Goal: Task Accomplishment & Management: Use online tool/utility

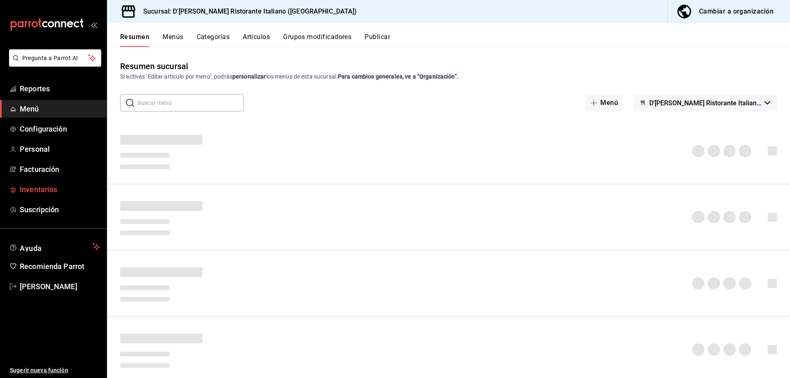
click at [44, 186] on span "Inventarios" at bounding box center [60, 189] width 80 height 11
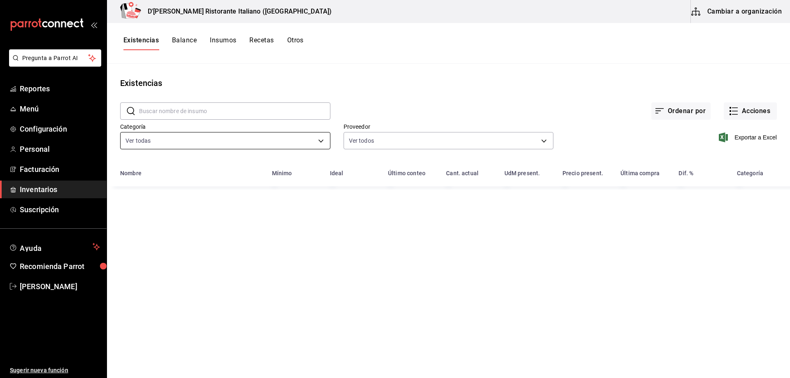
click at [322, 138] on body "Pregunta a Parrot AI Reportes Menú Configuración Personal Facturación Inventari…" at bounding box center [395, 186] width 790 height 372
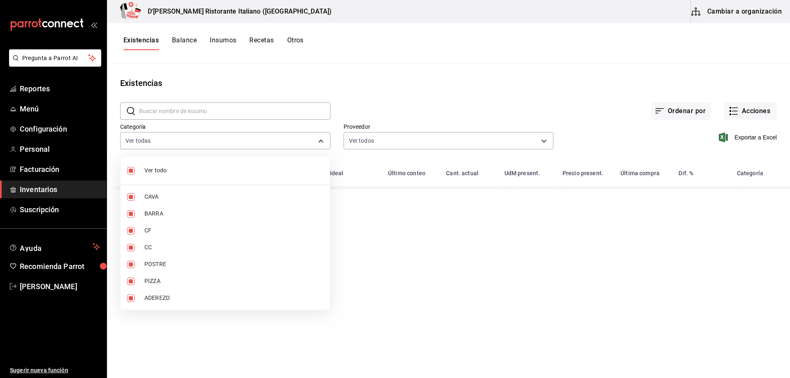
click at [146, 168] on span "Ver todo" at bounding box center [233, 170] width 179 height 9
checkbox input "false"
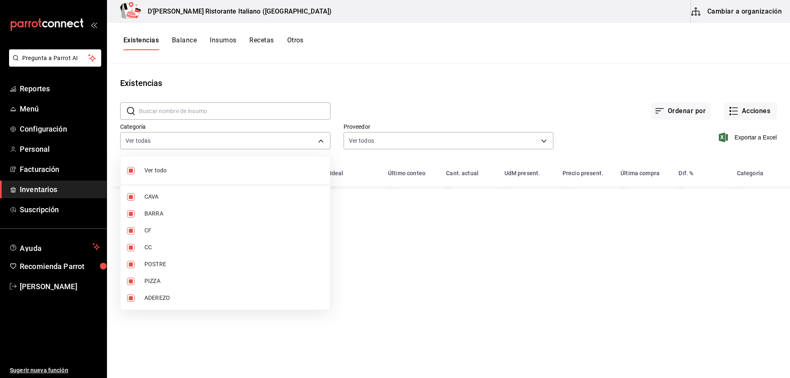
checkbox input "false"
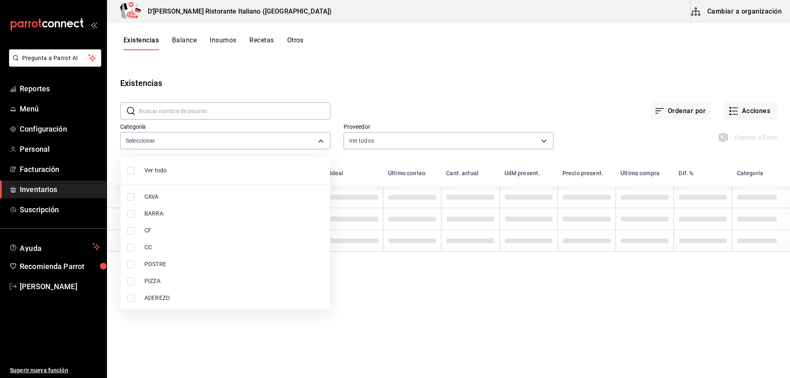
click at [141, 212] on li "BARRA" at bounding box center [225, 213] width 209 height 17
click at [128, 213] on input "checkbox" at bounding box center [130, 213] width 7 height 7
checkbox input "false"
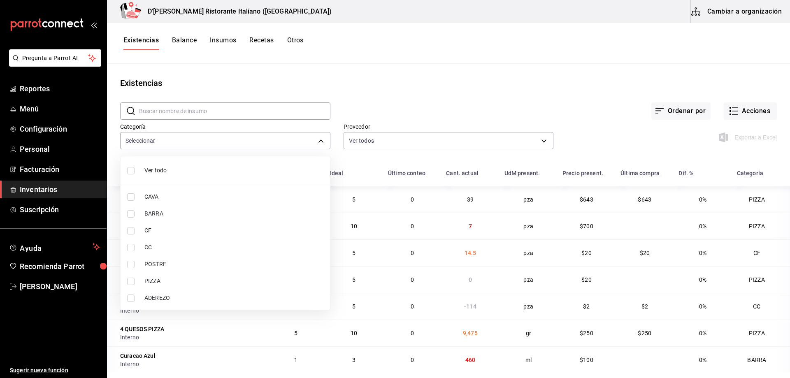
click at [143, 213] on li "BARRA" at bounding box center [225, 213] width 209 height 17
type input "e73509e5-2594-4467-97f6-0b1d389f9514"
checkbox input "true"
click at [397, 93] on div at bounding box center [395, 189] width 790 height 378
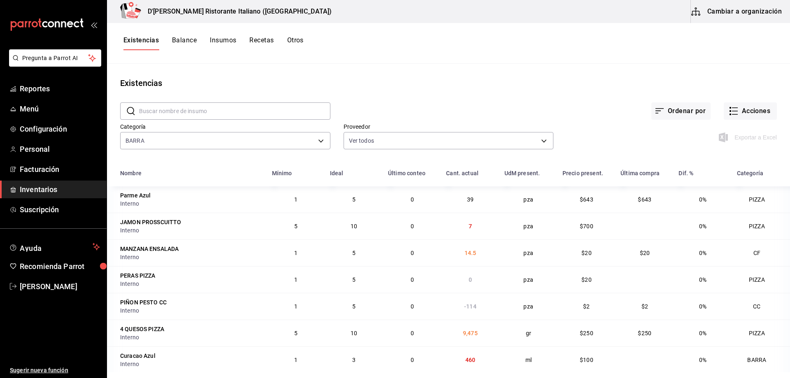
click at [392, 95] on div "Ordenar por Acciones" at bounding box center [553, 104] width 446 height 30
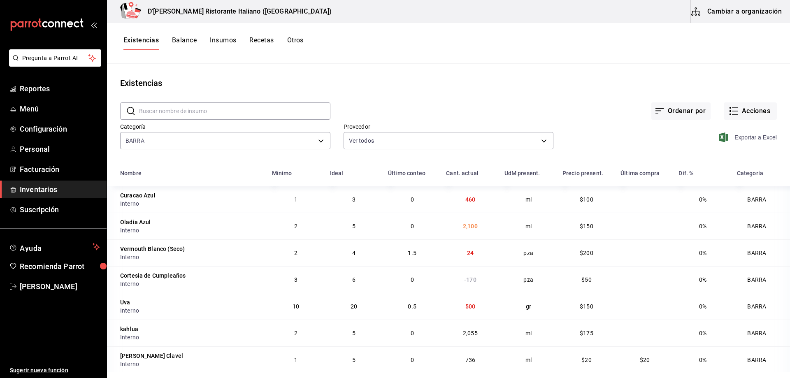
click at [742, 138] on span "Exportar a Excel" at bounding box center [748, 137] width 56 height 10
